Goal: Task Accomplishment & Management: Manage account settings

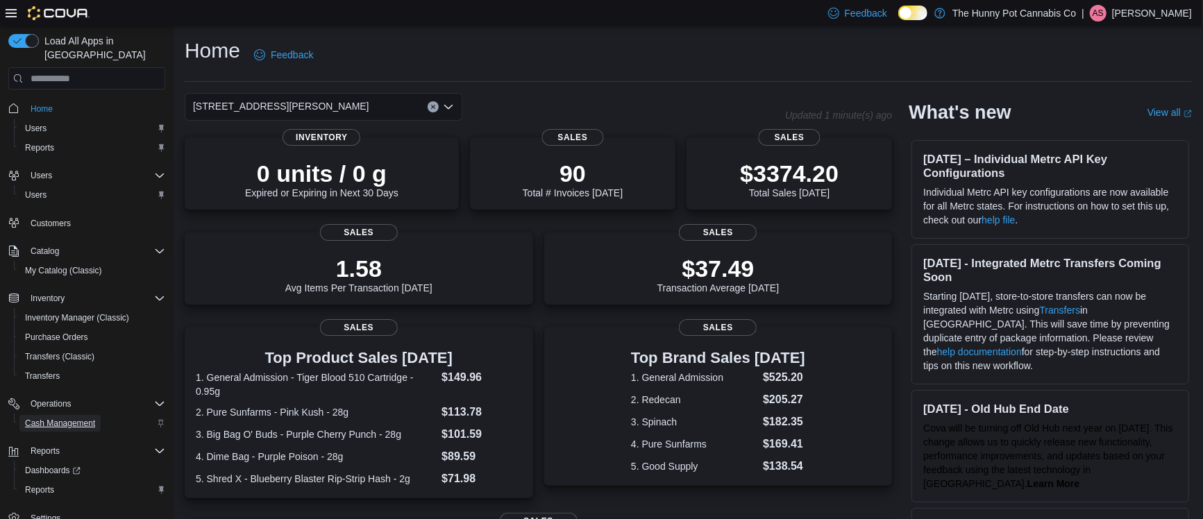
click at [74, 418] on span "Cash Management" at bounding box center [60, 423] width 70 height 11
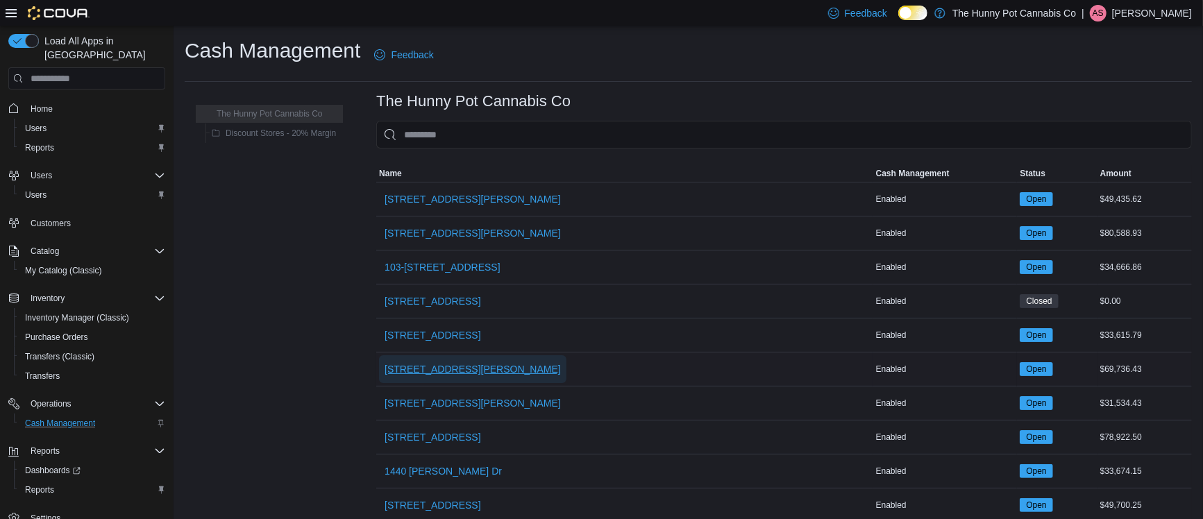
click at [433, 362] on span "[STREET_ADDRESS][PERSON_NAME]" at bounding box center [473, 369] width 176 height 14
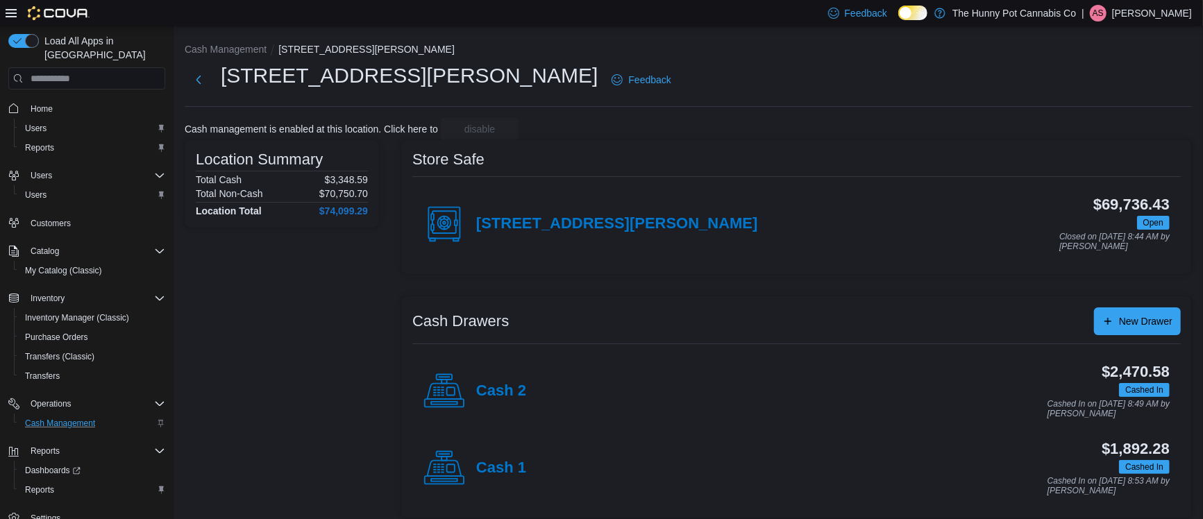
click at [517, 365] on div "Cash 2 $2,470.58 Cashed In Cashed In on [DATE] 8:49 AM by [PERSON_NAME]" at bounding box center [796, 391] width 769 height 77
click at [512, 383] on h4 "Cash 2" at bounding box center [501, 392] width 50 height 18
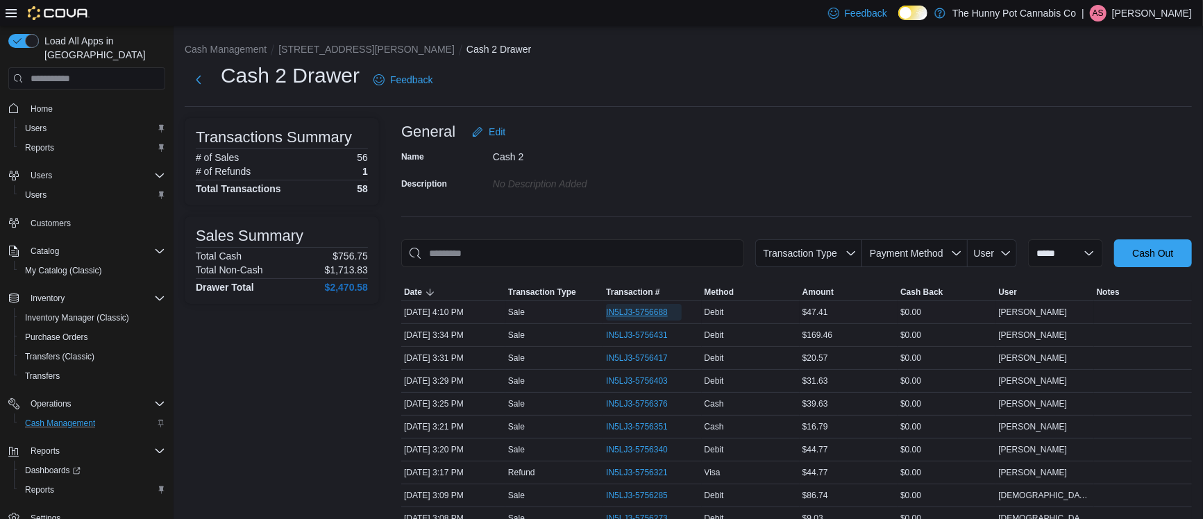
click at [619, 310] on span "IN5LJ3-5756688" at bounding box center [637, 312] width 62 height 11
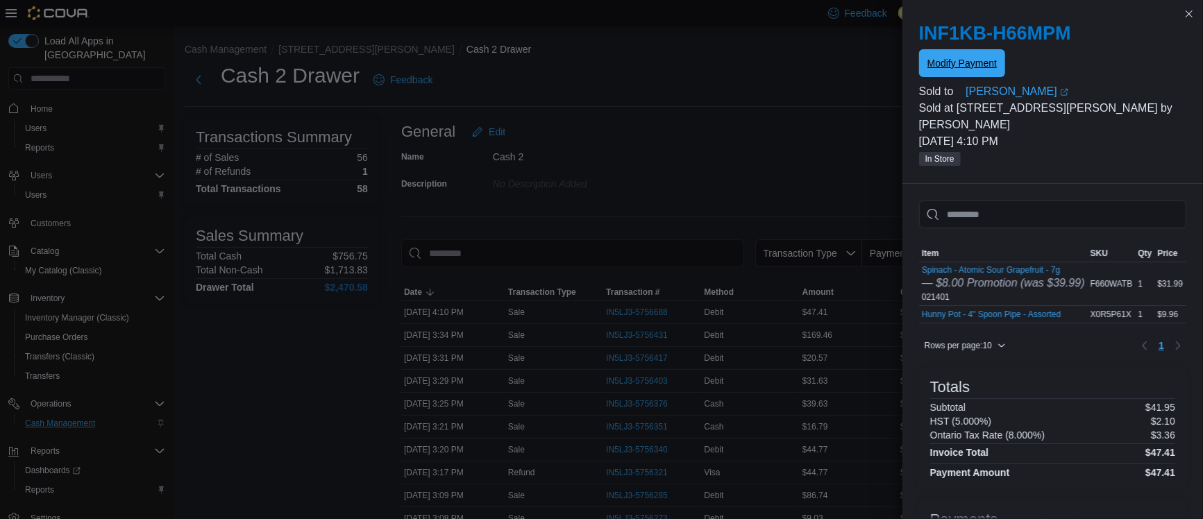
click at [965, 58] on span "Modify Payment" at bounding box center [962, 63] width 69 height 14
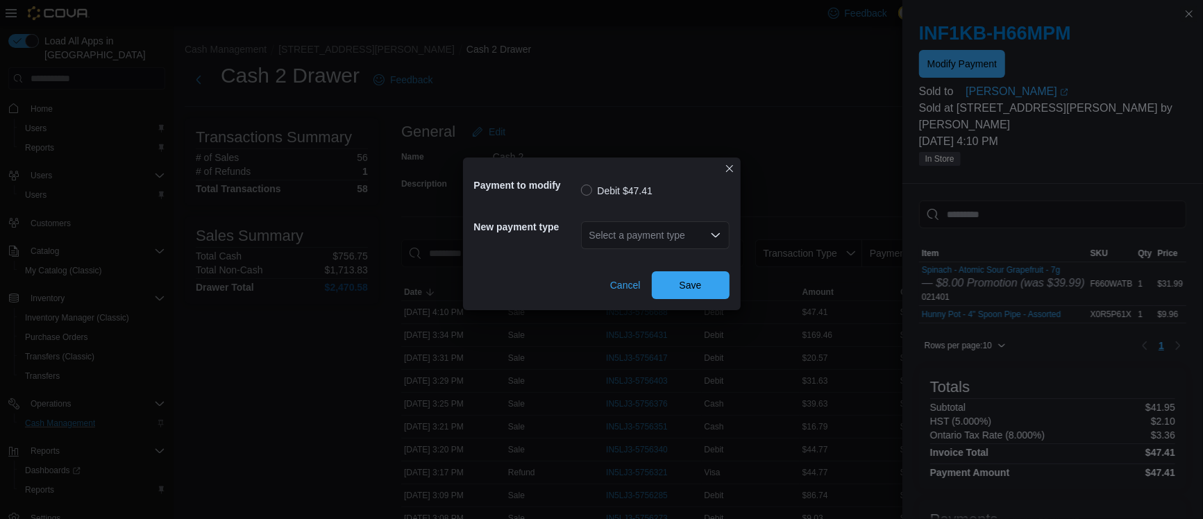
click at [690, 228] on div "Select a payment type" at bounding box center [655, 236] width 149 height 28
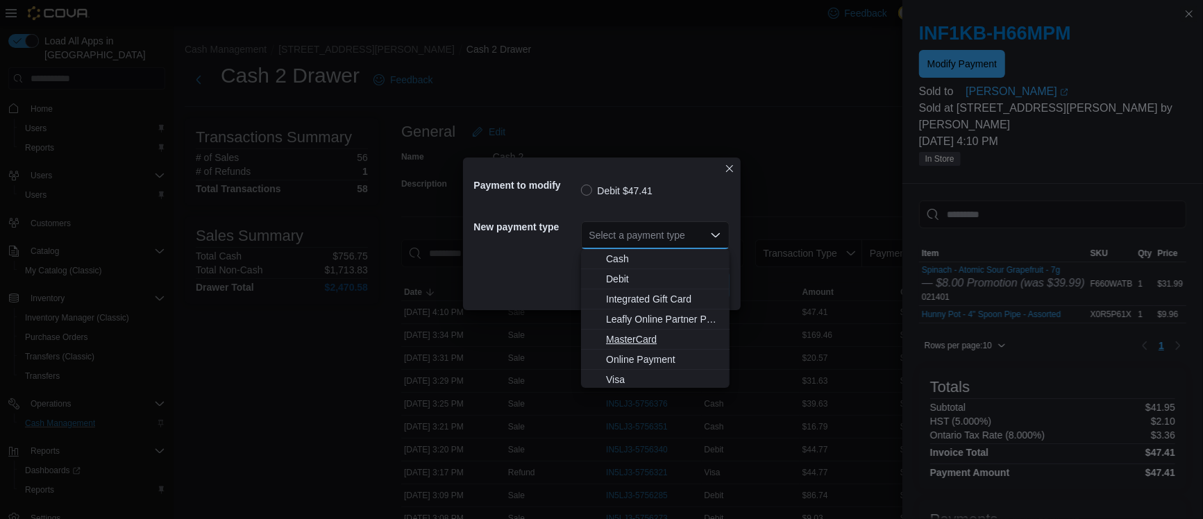
click at [632, 343] on span "MasterCard" at bounding box center [663, 340] width 115 height 14
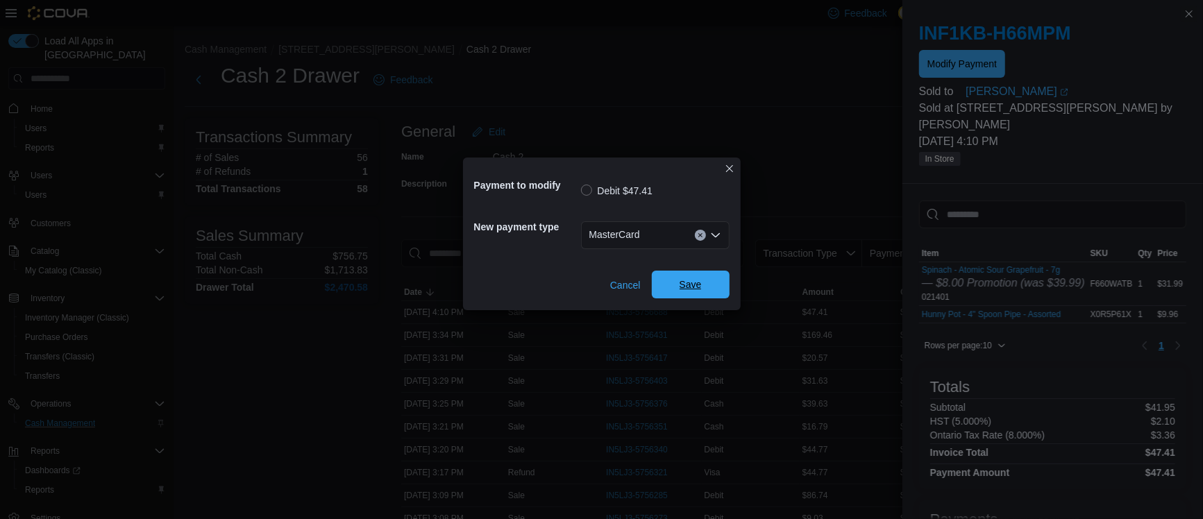
click at [691, 294] on span "Save" at bounding box center [690, 285] width 61 height 28
